Goal: Task Accomplishment & Management: Use online tool/utility

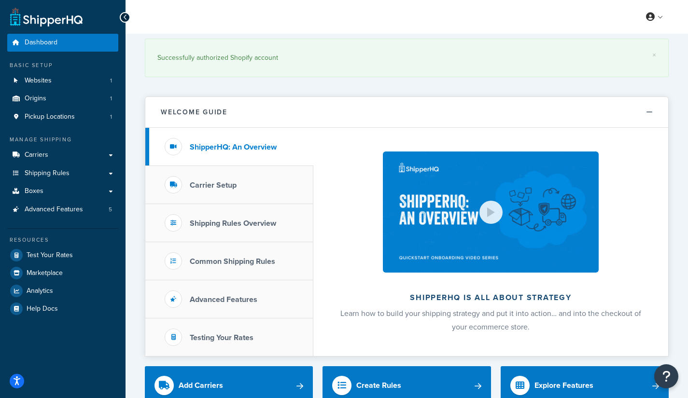
click at [223, 182] on h3 "Carrier Setup" at bounding box center [213, 185] width 47 height 9
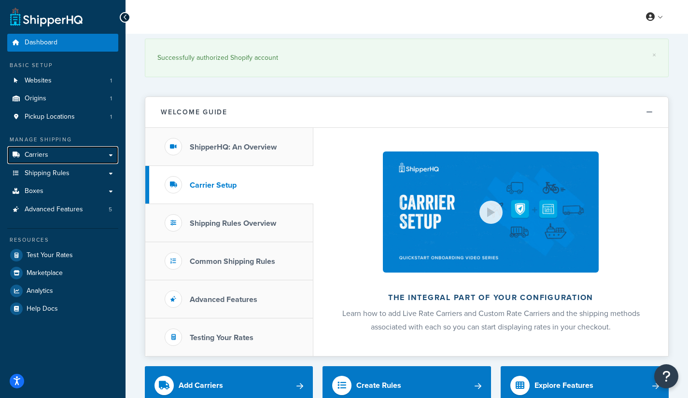
click at [60, 150] on link "Carriers" at bounding box center [62, 155] width 111 height 18
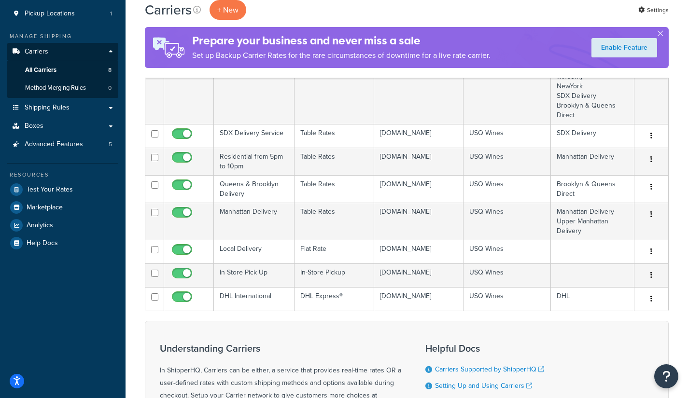
scroll to position [145, 0]
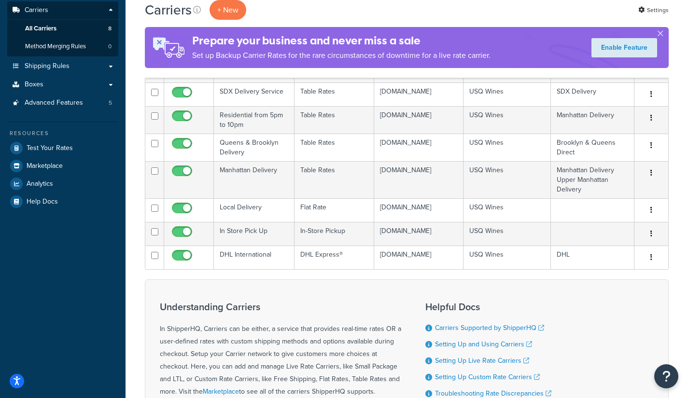
click at [654, 265] on button "button" at bounding box center [651, 257] width 14 height 15
click at [608, 290] on link "Edit" at bounding box center [612, 289] width 76 height 20
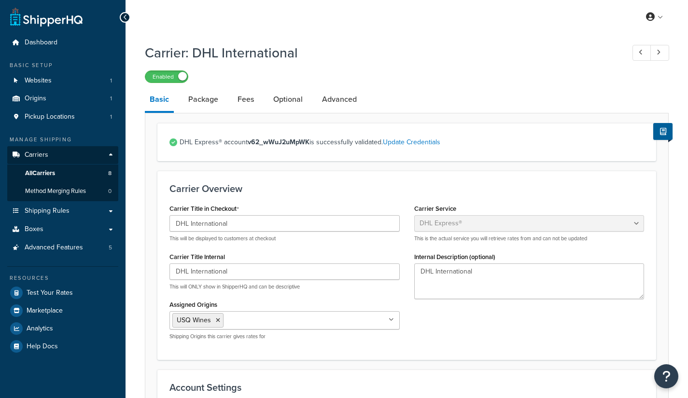
select select "dhl"
click at [247, 96] on link "Fees" at bounding box center [246, 99] width 26 height 23
select select "AFTER"
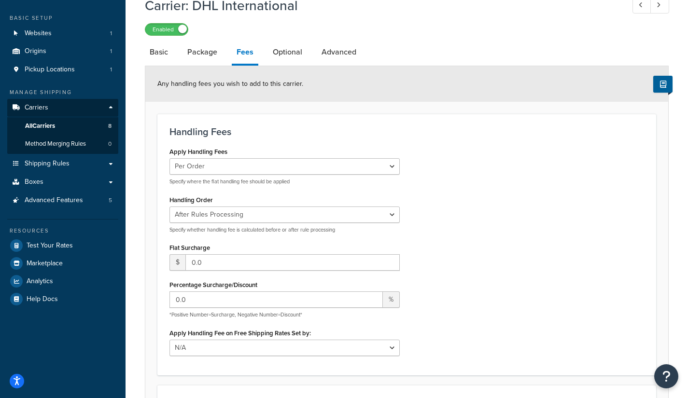
scroll to position [145, 0]
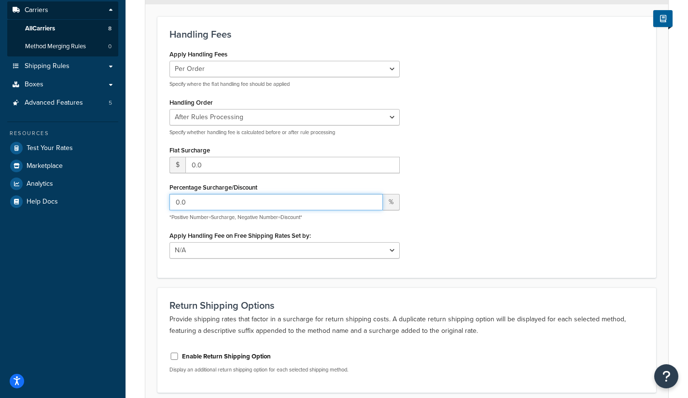
click at [340, 202] on input "0.0" at bounding box center [275, 202] width 213 height 16
click at [373, 200] on input "1" at bounding box center [275, 202] width 213 height 16
click at [373, 200] on input "2" at bounding box center [275, 202] width 213 height 16
click at [373, 200] on input "3" at bounding box center [275, 202] width 213 height 16
click at [373, 200] on input "4" at bounding box center [275, 202] width 213 height 16
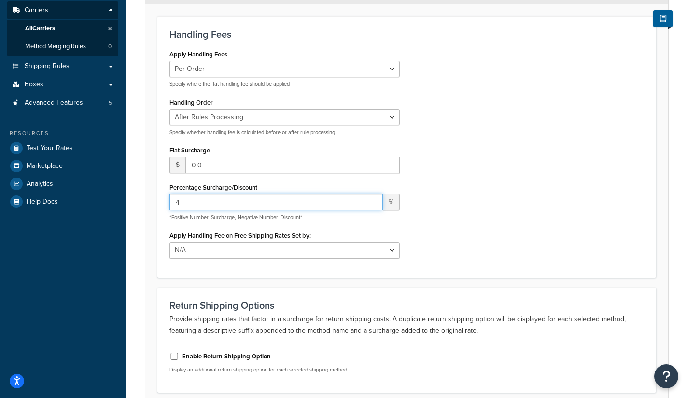
drag, startPoint x: 246, startPoint y: 206, endPoint x: 139, endPoint y: 196, distance: 108.1
click at [139, 196] on div "Carrier: DHL International Enabled Basic Package Fees Optional Advanced Any han…" at bounding box center [406, 175] width 562 height 563
type input "60"
click at [441, 209] on div "Apply Handling Fees Per Order Per Item Per Package Specify where the flat handl…" at bounding box center [406, 156] width 489 height 218
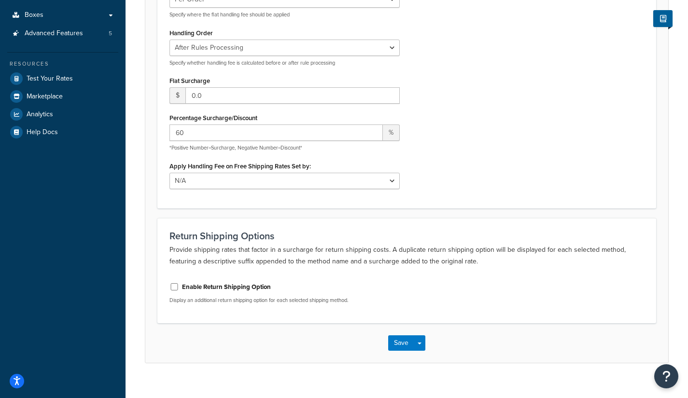
scroll to position [228, 0]
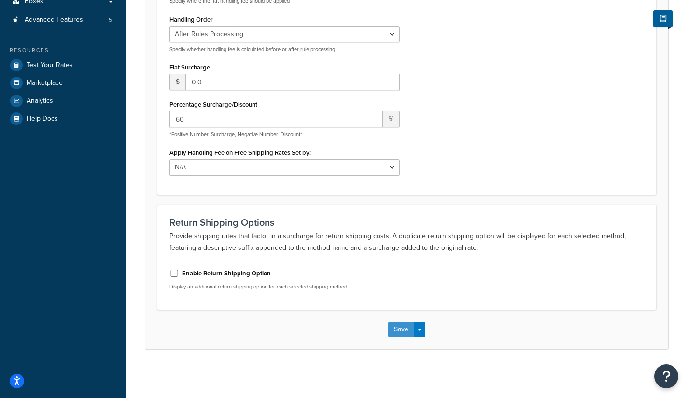
click at [392, 331] on button "Save" at bounding box center [401, 329] width 26 height 15
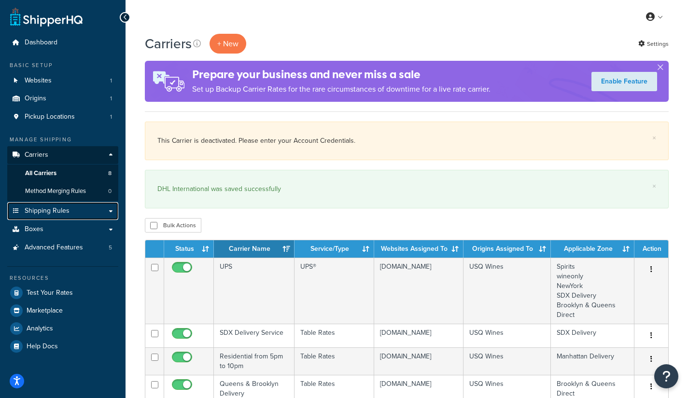
click at [75, 216] on link "Shipping Rules" at bounding box center [62, 211] width 111 height 18
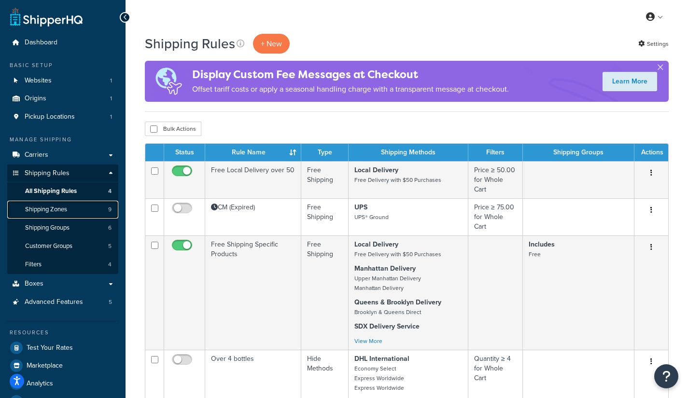
click at [59, 210] on span "Shipping Zones" at bounding box center [46, 210] width 42 height 8
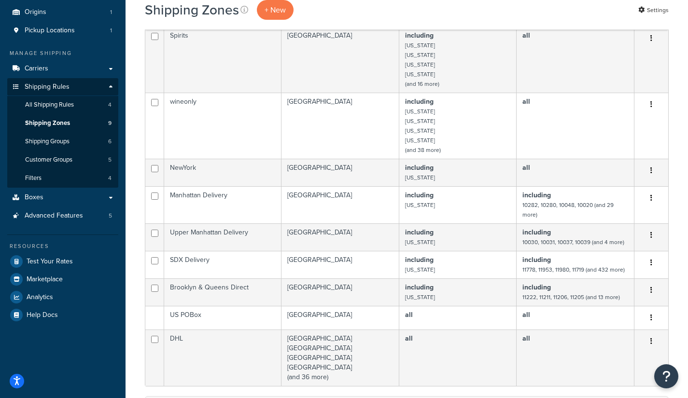
scroll to position [145, 0]
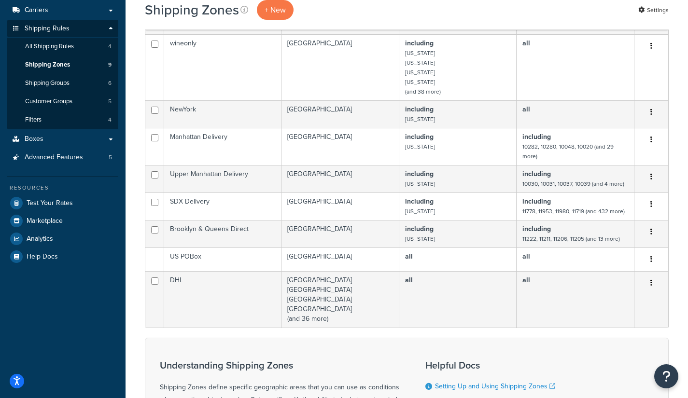
click at [651, 285] on icon "button" at bounding box center [651, 282] width 2 height 7
click at [607, 300] on link "Edit" at bounding box center [612, 303] width 76 height 20
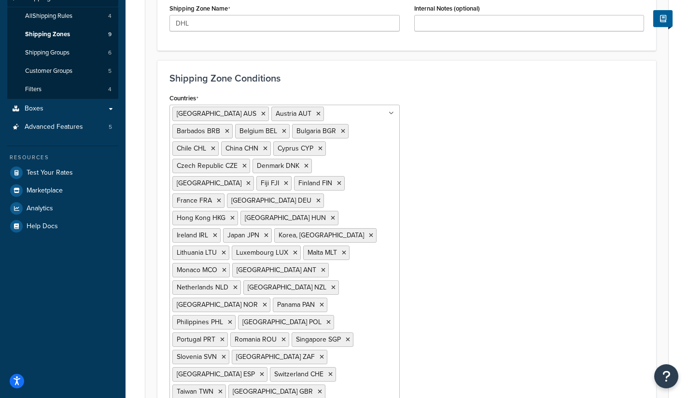
scroll to position [223, 0]
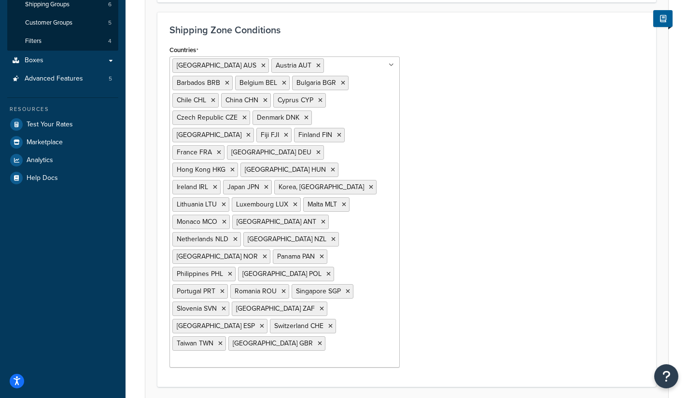
click at [350, 298] on ul "Australia AUS Austria AUT Barbados BRB Belgium BEL Bulgaria BGR Chile CHL China…" at bounding box center [284, 211] width 230 height 311
type input "d"
click at [464, 305] on div "Countries Australia AUS Austria AUT Barbados BRB Belgium BEL Bulgaria BGR Chile…" at bounding box center [406, 209] width 489 height 332
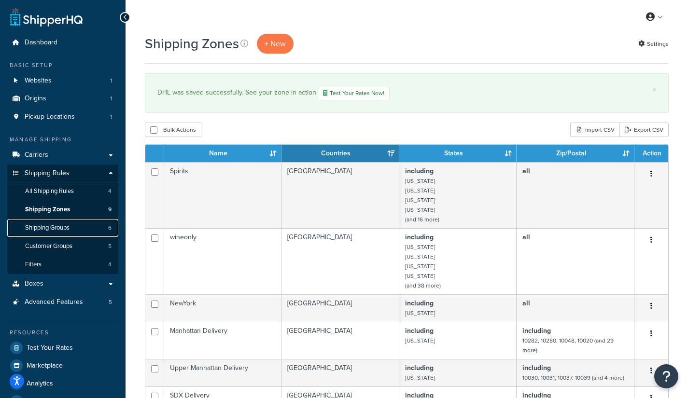
click at [53, 227] on span "Shipping Groups" at bounding box center [47, 228] width 44 height 8
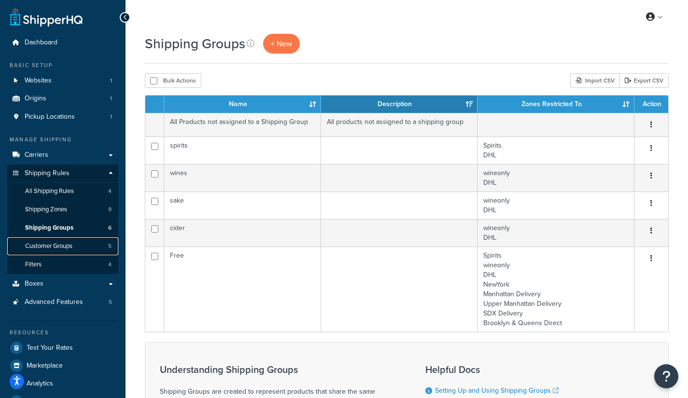
click at [34, 249] on span "Customer Groups" at bounding box center [48, 246] width 47 height 8
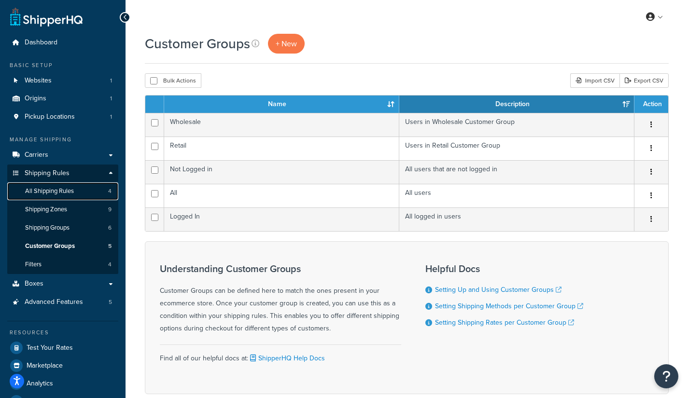
click at [43, 196] on link "All Shipping Rules 4" at bounding box center [62, 191] width 111 height 18
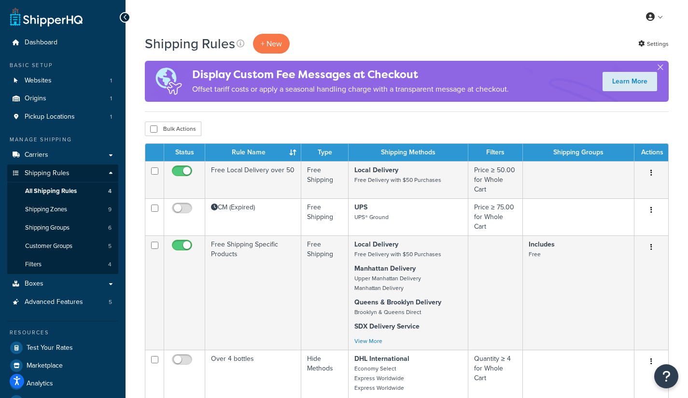
scroll to position [97, 0]
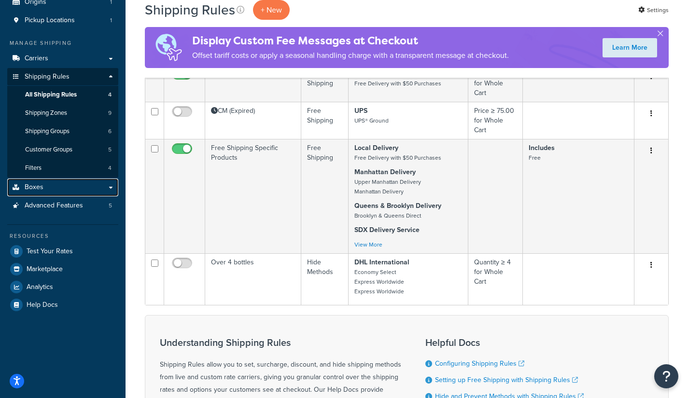
click at [44, 189] on link "Boxes" at bounding box center [62, 188] width 111 height 18
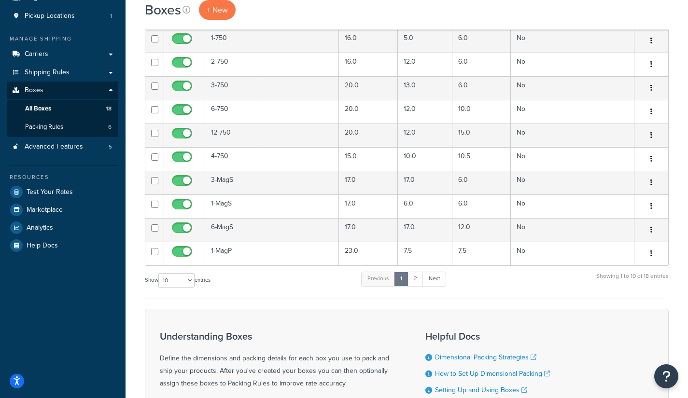
scroll to position [48, 0]
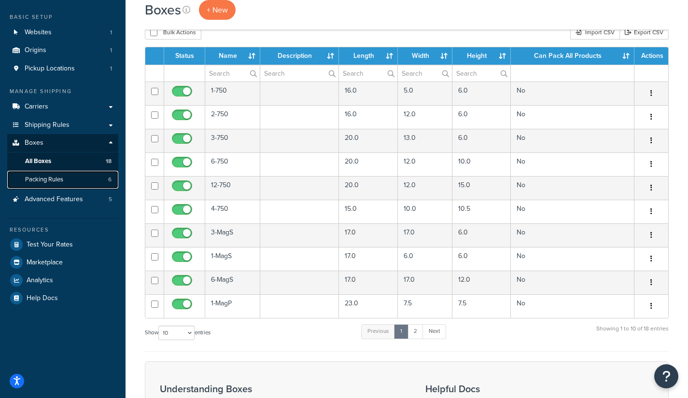
click at [54, 180] on span "Packing Rules" at bounding box center [44, 180] width 38 height 8
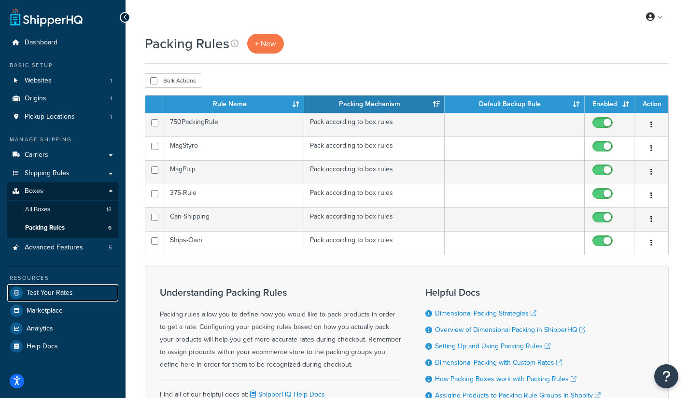
click at [38, 293] on span "Test Your Rates" at bounding box center [50, 293] width 46 height 8
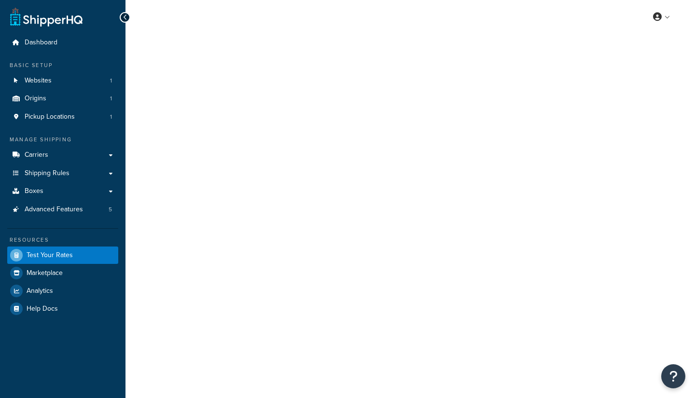
select select "[GEOGRAPHIC_DATA]"
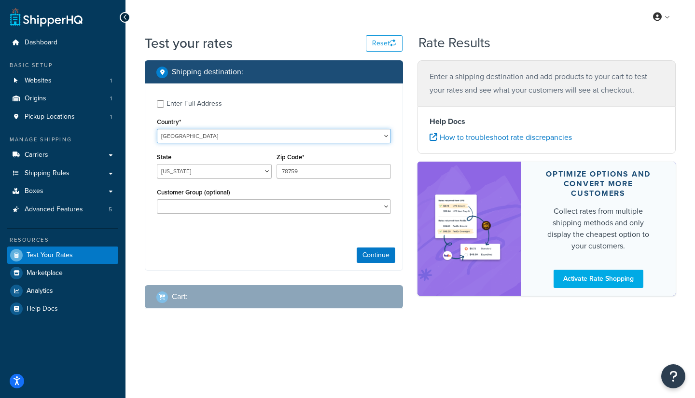
click at [209, 137] on select "United States United Kingdom Afghanistan Åland Islands Albania Algeria American…" at bounding box center [274, 136] width 234 height 14
select select "DK"
click at [157, 129] on select "United States United Kingdom Afghanistan Åland Islands Albania Algeria American…" at bounding box center [274, 136] width 234 height 14
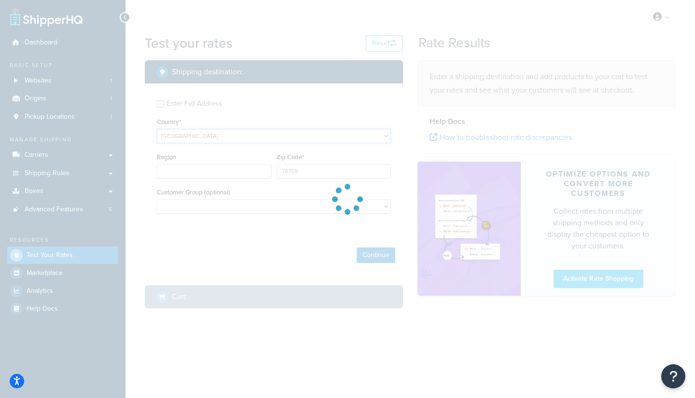
type input "TX"
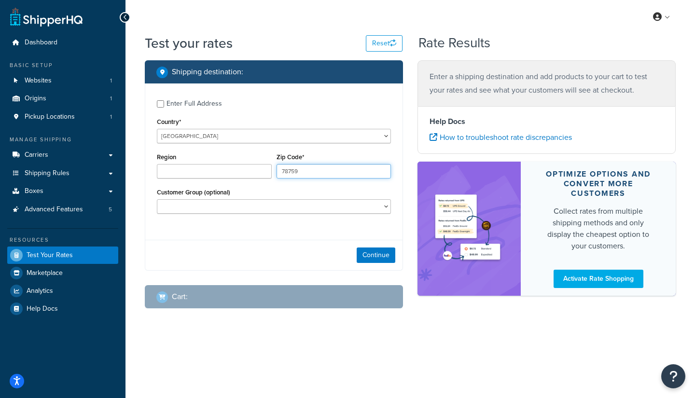
drag, startPoint x: 325, startPoint y: 176, endPoint x: 209, endPoint y: 162, distance: 116.1
click at [209, 162] on div "Region Zip Code* 78759" at bounding box center [273, 168] width 239 height 35
type input "2860"
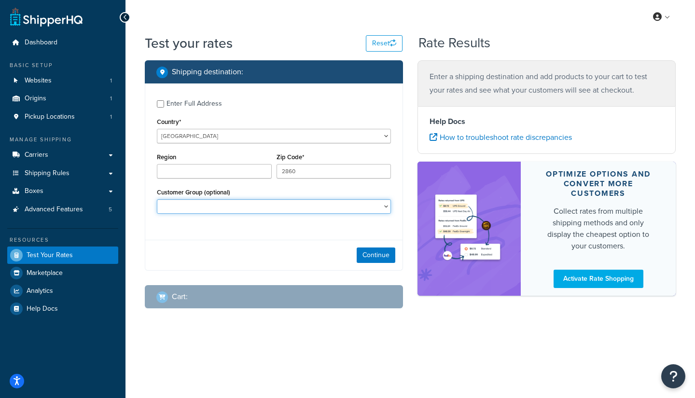
click at [198, 201] on select "Logged In Not Logged in Retail Wholesale" at bounding box center [274, 206] width 234 height 14
select select "Retail"
click at [157, 200] on select "Logged In Not Logged in Retail Wholesale" at bounding box center [274, 206] width 234 height 14
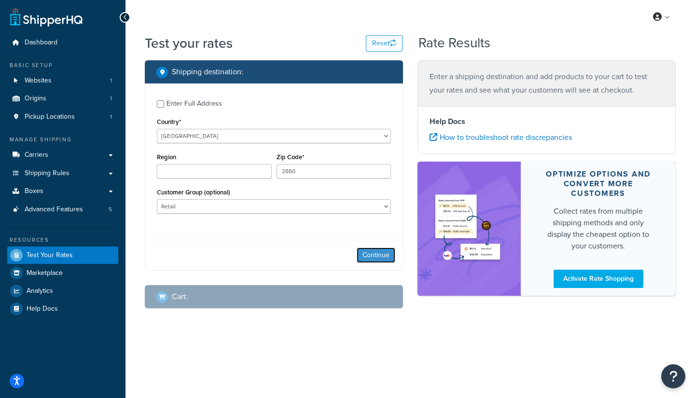
click at [380, 254] on button "Continue" at bounding box center [376, 255] width 39 height 15
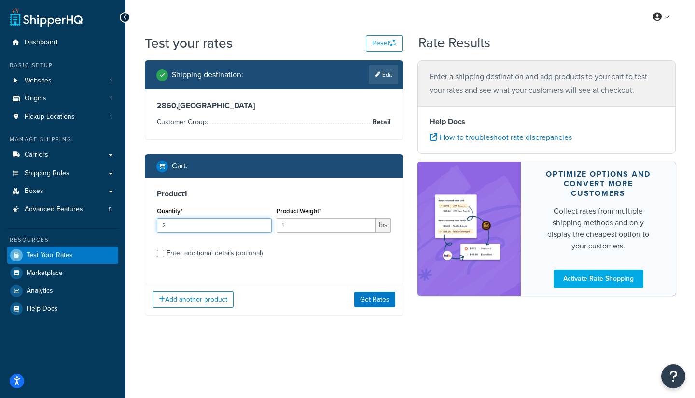
click at [264, 223] on input "2" at bounding box center [214, 225] width 115 height 14
click at [264, 223] on input "3" at bounding box center [214, 225] width 115 height 14
click at [263, 222] on input "4" at bounding box center [214, 225] width 115 height 14
click at [263, 222] on input "5" at bounding box center [214, 225] width 115 height 14
click at [263, 222] on input "6" at bounding box center [214, 225] width 115 height 14
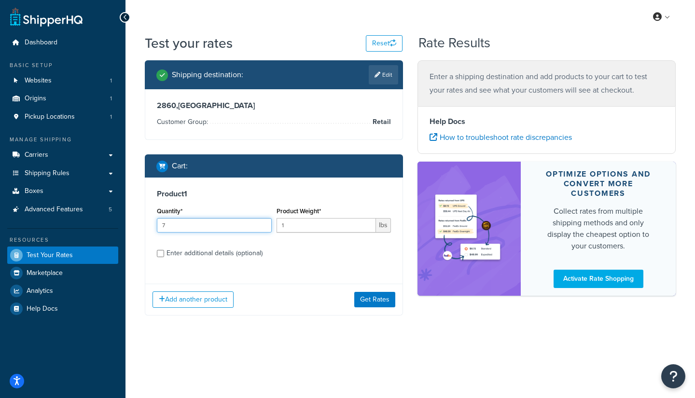
click at [263, 222] on input "7" at bounding box center [214, 225] width 115 height 14
click at [263, 222] on input "8" at bounding box center [214, 225] width 115 height 14
click at [263, 222] on input "9" at bounding box center [214, 225] width 115 height 14
click at [263, 222] on input "10" at bounding box center [214, 225] width 115 height 14
click at [263, 222] on input "11" at bounding box center [214, 225] width 115 height 14
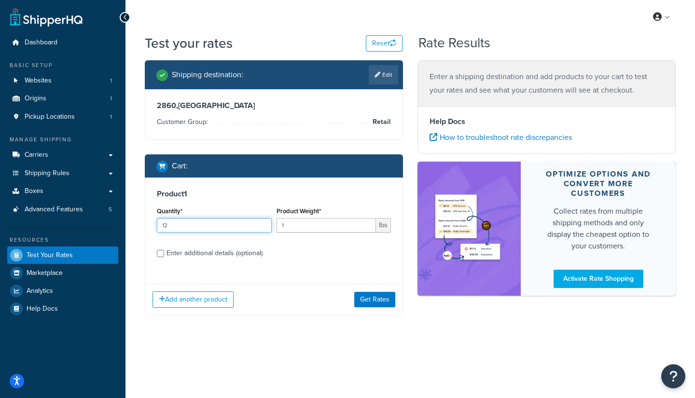
type input "12"
click at [263, 222] on input "12" at bounding box center [214, 225] width 115 height 14
click at [368, 223] on input "2" at bounding box center [327, 225] width 100 height 14
type input "3"
click at [368, 223] on input "3" at bounding box center [327, 225] width 100 height 14
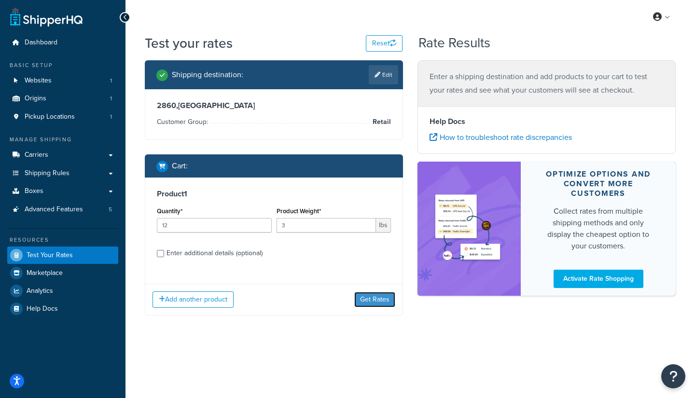
click at [370, 301] on button "Get Rates" at bounding box center [374, 299] width 41 height 15
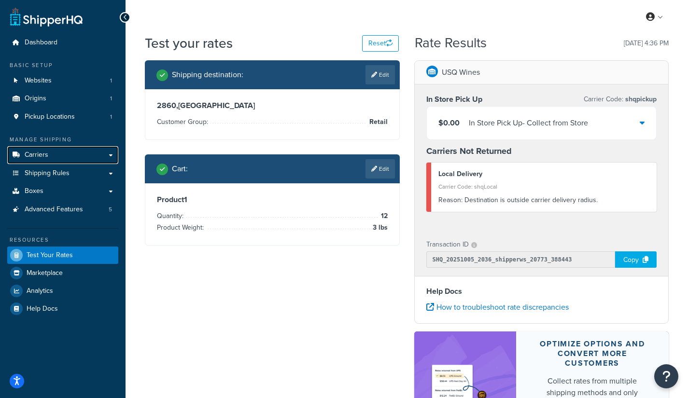
click at [43, 156] on span "Carriers" at bounding box center [37, 155] width 24 height 8
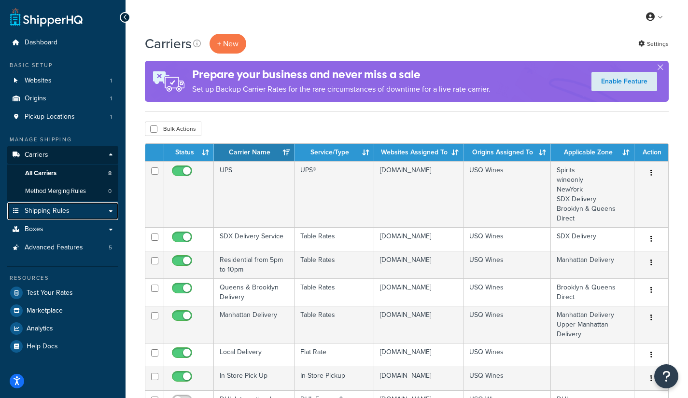
click at [43, 211] on span "Shipping Rules" at bounding box center [47, 211] width 45 height 8
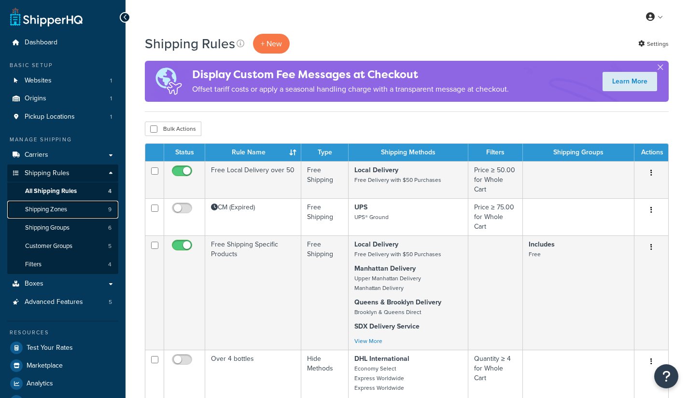
click at [45, 207] on span "Shipping Zones" at bounding box center [46, 210] width 42 height 8
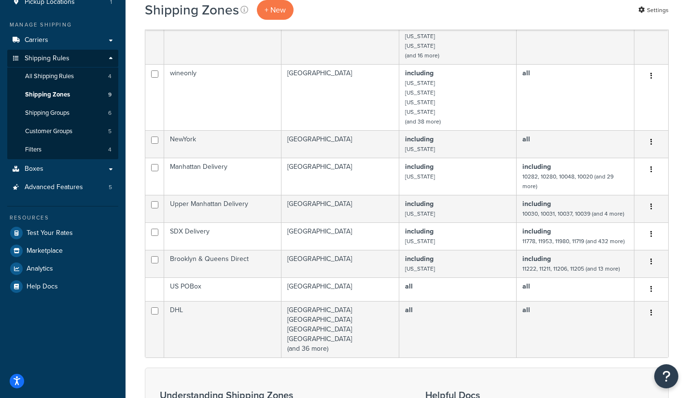
scroll to position [145, 0]
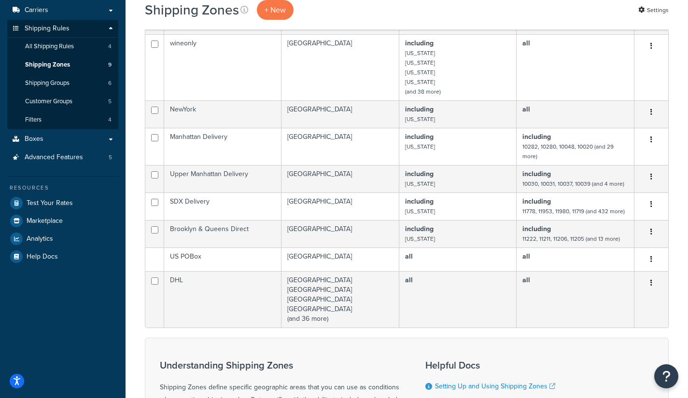
click at [650, 283] on icon "button" at bounding box center [651, 282] width 2 height 7
click at [612, 299] on link "Edit" at bounding box center [612, 303] width 76 height 20
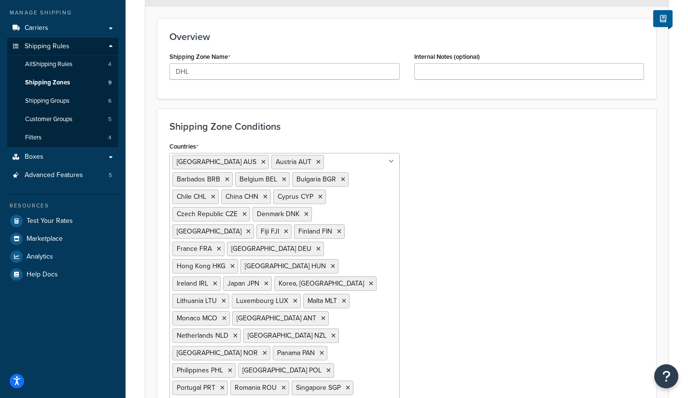
scroll to position [249, 0]
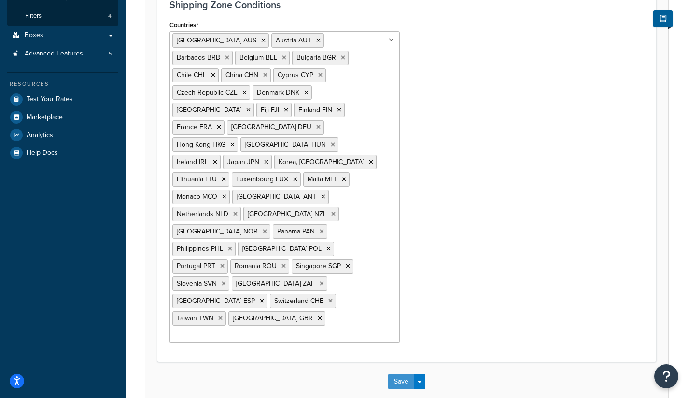
click at [395, 374] on button "Save" at bounding box center [401, 381] width 26 height 15
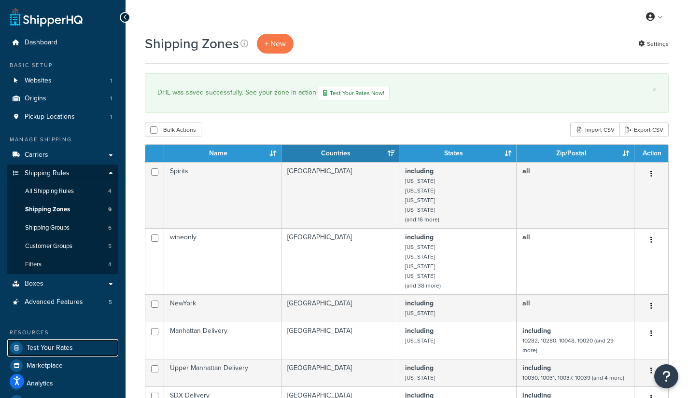
click at [52, 348] on span "Test Your Rates" at bounding box center [50, 348] width 46 height 8
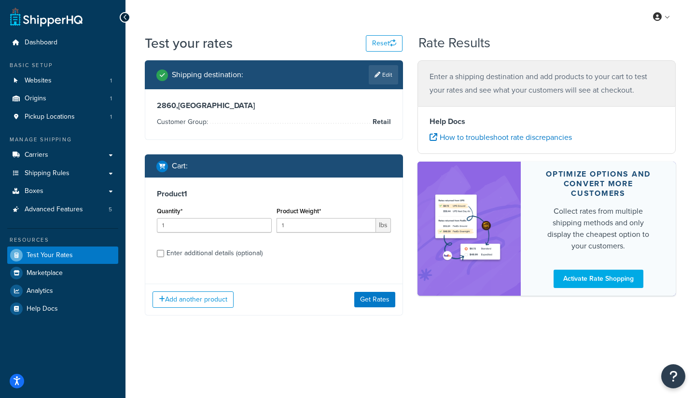
click at [375, 74] on icon at bounding box center [378, 75] width 6 height 6
select select "DK"
select select "Retail"
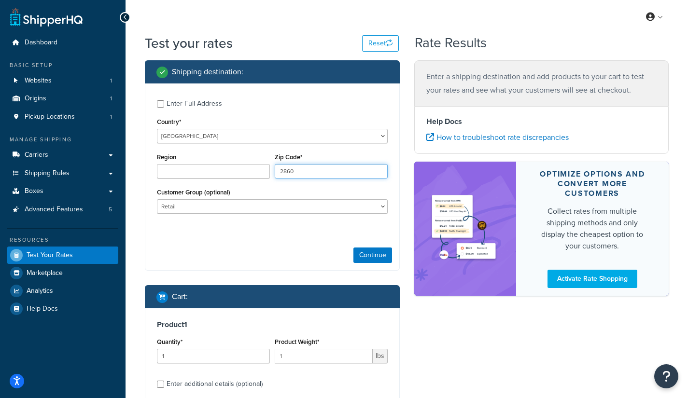
click at [279, 172] on input "2860" at bounding box center [331, 171] width 113 height 14
type input "DK2860"
click at [300, 236] on div "Enter Full Address Country* [GEOGRAPHIC_DATA] [GEOGRAPHIC_DATA] [GEOGRAPHIC_DAT…" at bounding box center [272, 176] width 255 height 187
click at [230, 167] on input "Region" at bounding box center [213, 171] width 113 height 14
type input "saborg"
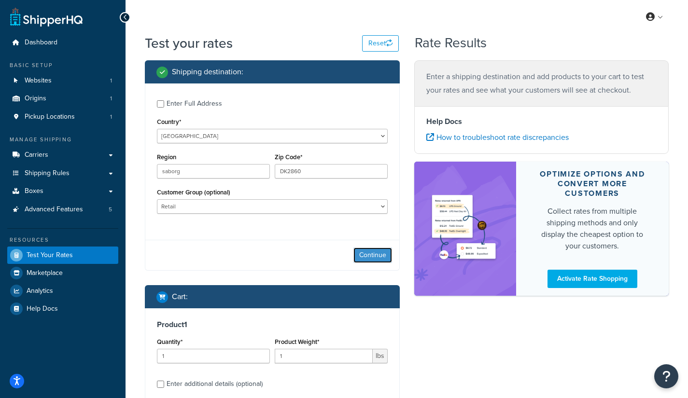
click at [366, 262] on button "Continue" at bounding box center [372, 255] width 39 height 15
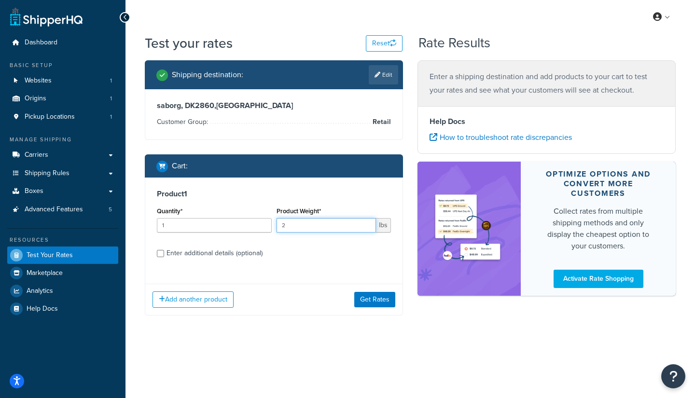
click at [366, 223] on input "2" at bounding box center [327, 225] width 100 height 14
type input "3"
click at [366, 223] on input "3" at bounding box center [327, 225] width 100 height 14
click at [369, 299] on button "Get Rates" at bounding box center [374, 299] width 41 height 15
